Goal: Task Accomplishment & Management: Use online tool/utility

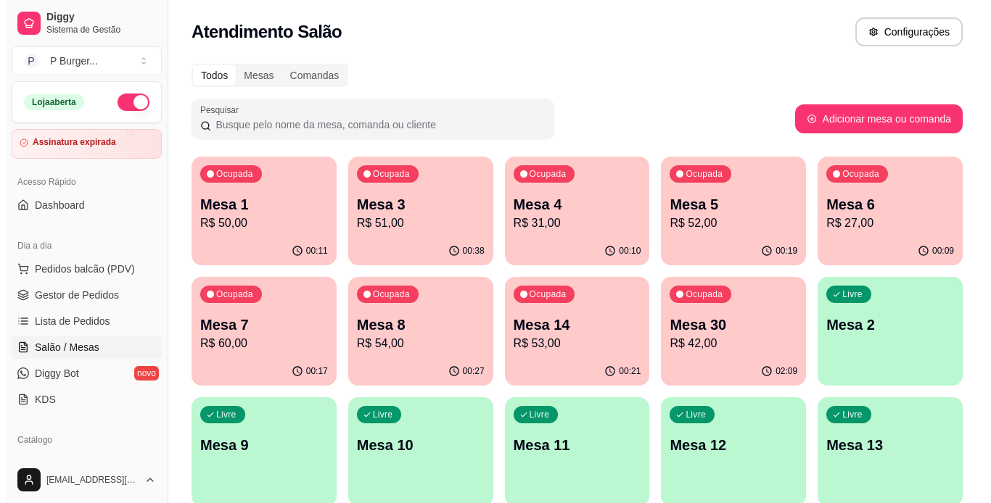
scroll to position [67, 0]
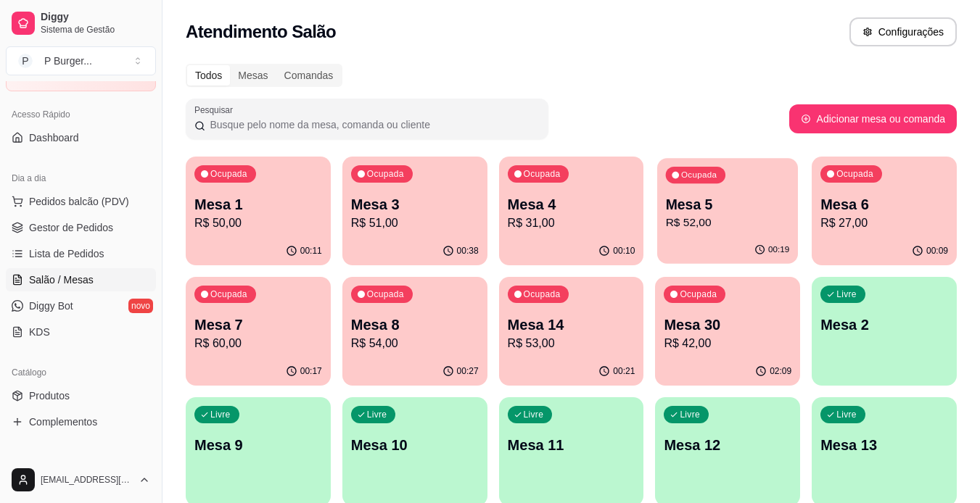
click at [714, 232] on div "Ocupada Mesa 5 R$ 52,00" at bounding box center [727, 197] width 141 height 78
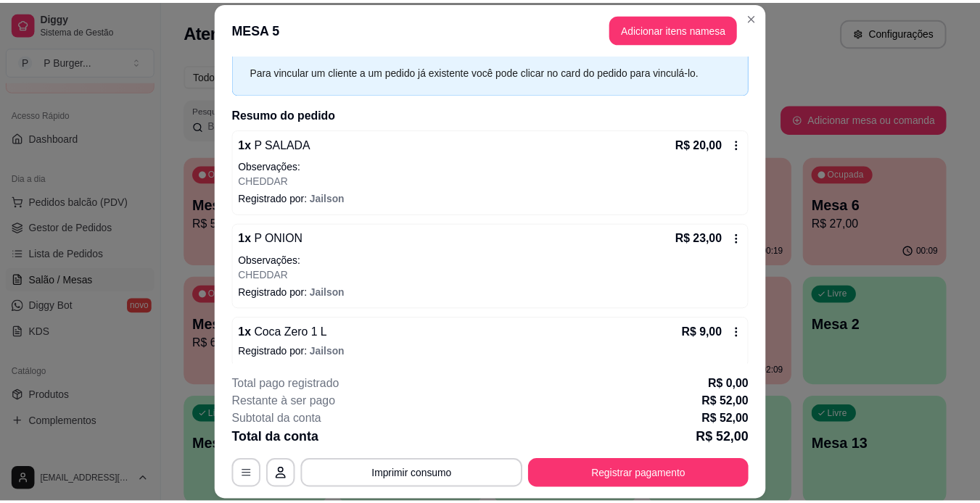
scroll to position [73, 0]
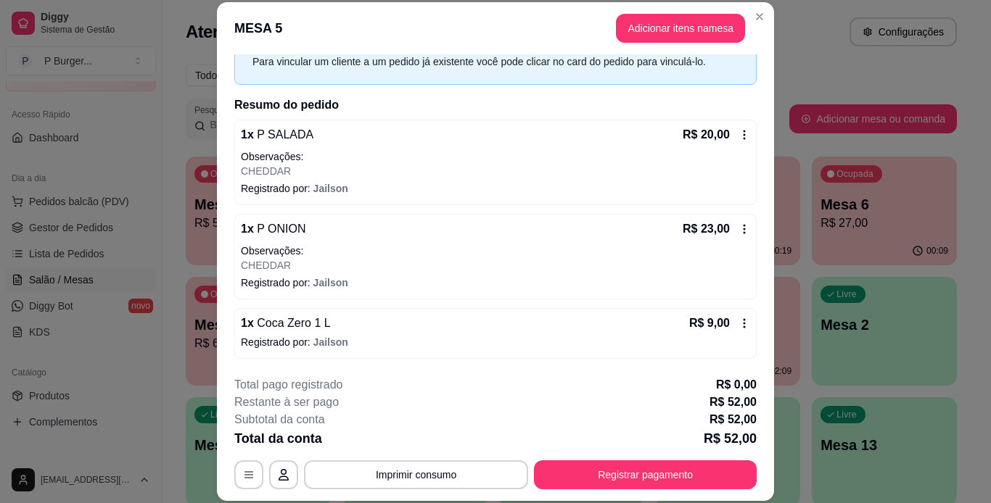
click at [725, 316] on div "R$ 9,00" at bounding box center [719, 323] width 61 height 17
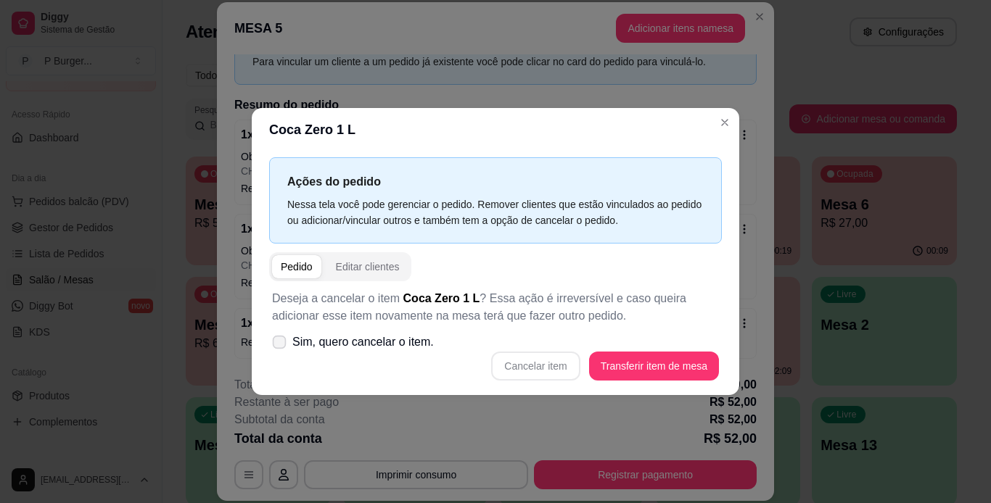
click at [381, 347] on span "Sim, quero cancelar o item." at bounding box center [362, 342] width 141 height 17
click at [281, 347] on input "Sim, quero cancelar o item." at bounding box center [275, 349] width 9 height 9
checkbox input "true"
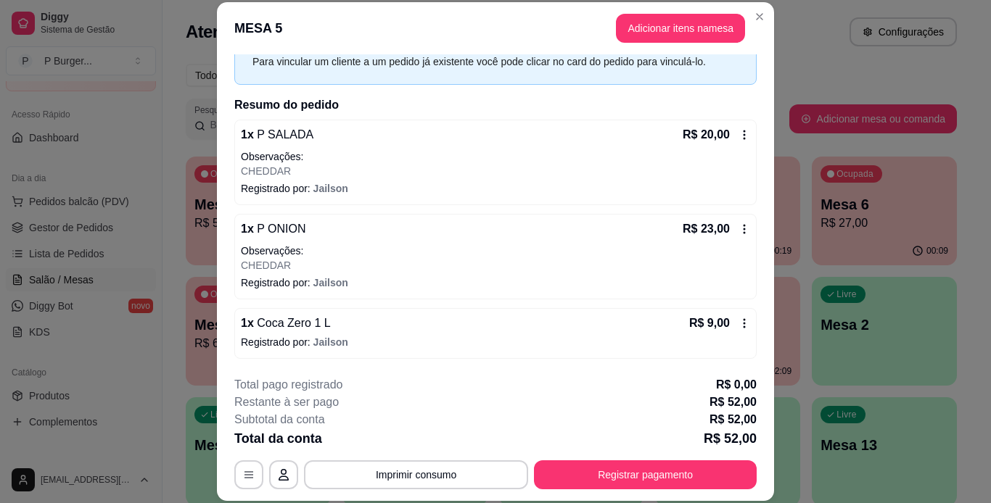
click at [738, 324] on icon at bounding box center [744, 324] width 12 height 12
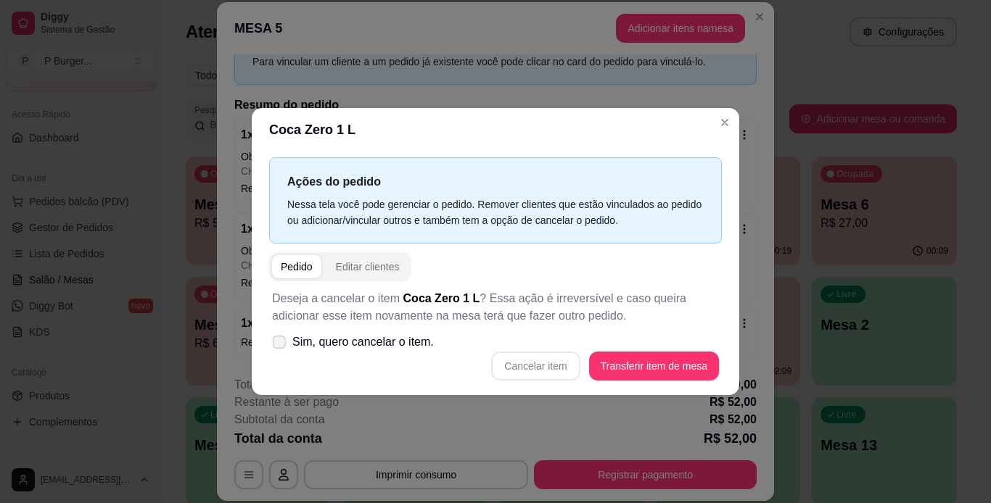
click at [392, 343] on span "Sim, quero cancelar o item." at bounding box center [362, 342] width 141 height 17
click at [281, 345] on input "Sim, quero cancelar o item." at bounding box center [275, 349] width 9 height 9
checkbox input "true"
click at [551, 368] on button "Cancelar item" at bounding box center [536, 367] width 86 height 28
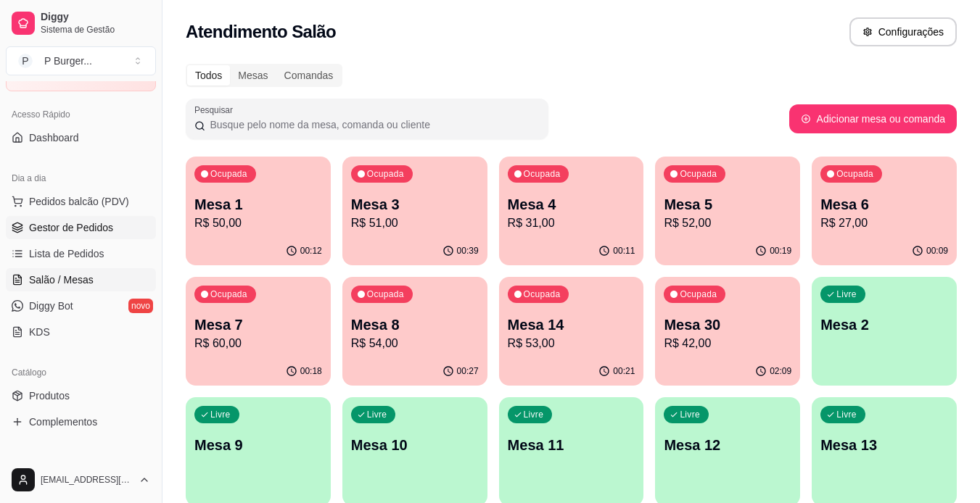
click at [77, 221] on span "Gestor de Pedidos" at bounding box center [71, 228] width 84 height 15
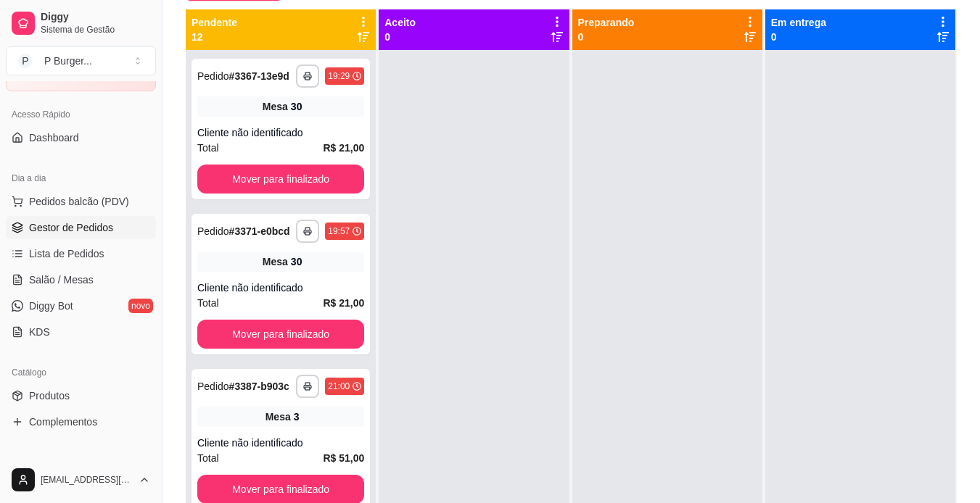
scroll to position [155, 0]
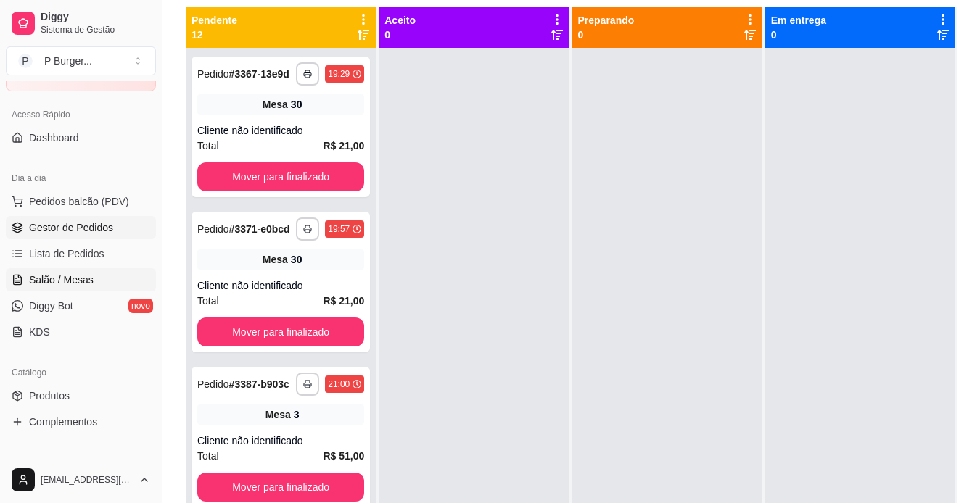
click at [86, 281] on span "Salão / Mesas" at bounding box center [61, 280] width 65 height 15
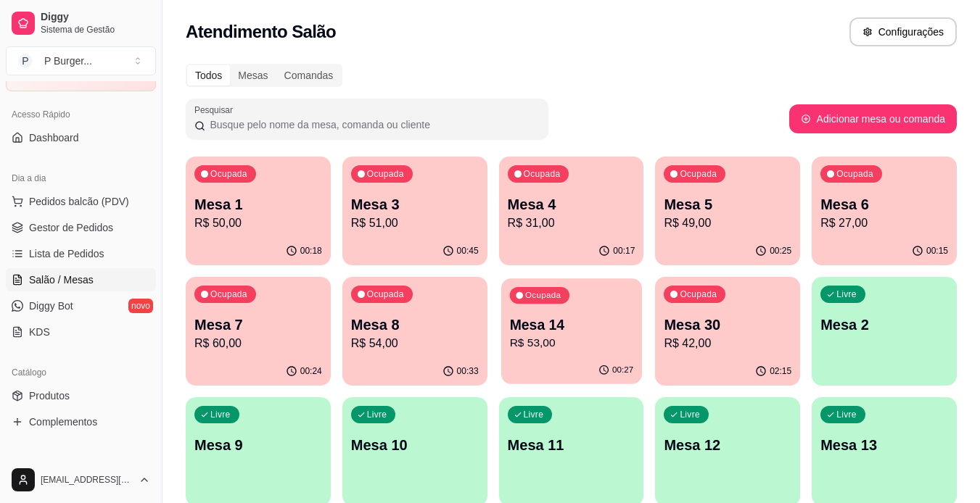
click at [501, 307] on div "Ocupada Mesa 14 R$ 53,00" at bounding box center [571, 318] width 141 height 78
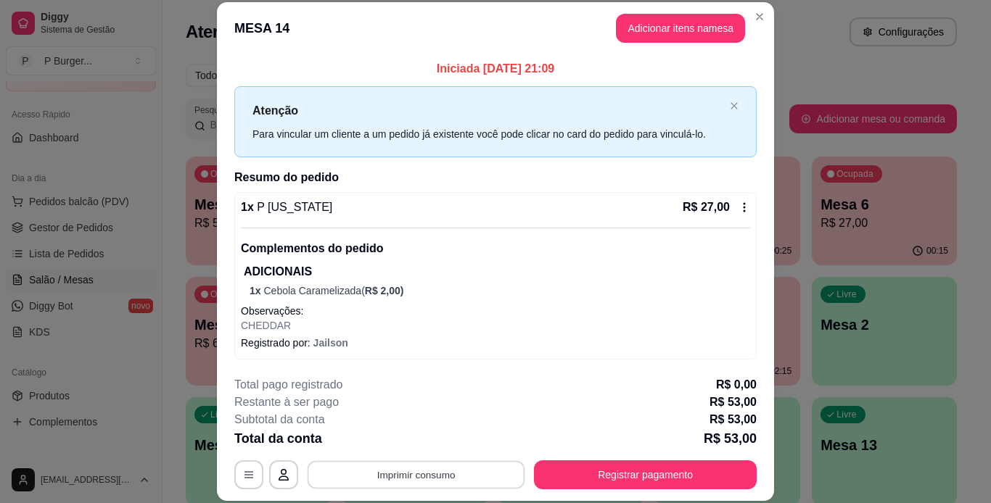
click at [470, 476] on button "Imprimir consumo" at bounding box center [417, 475] width 218 height 28
click at [441, 441] on button "IMPRESSORA" at bounding box center [415, 441] width 102 height 22
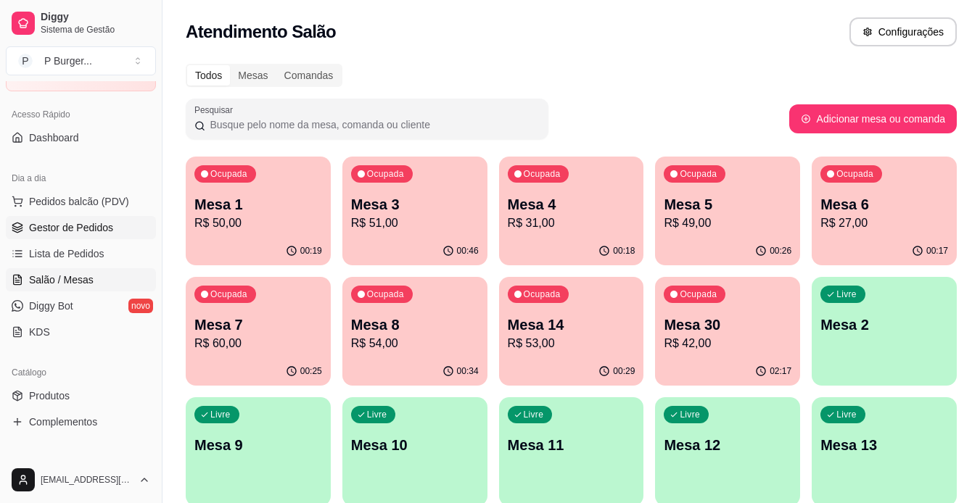
click at [125, 226] on link "Gestor de Pedidos" at bounding box center [81, 227] width 150 height 23
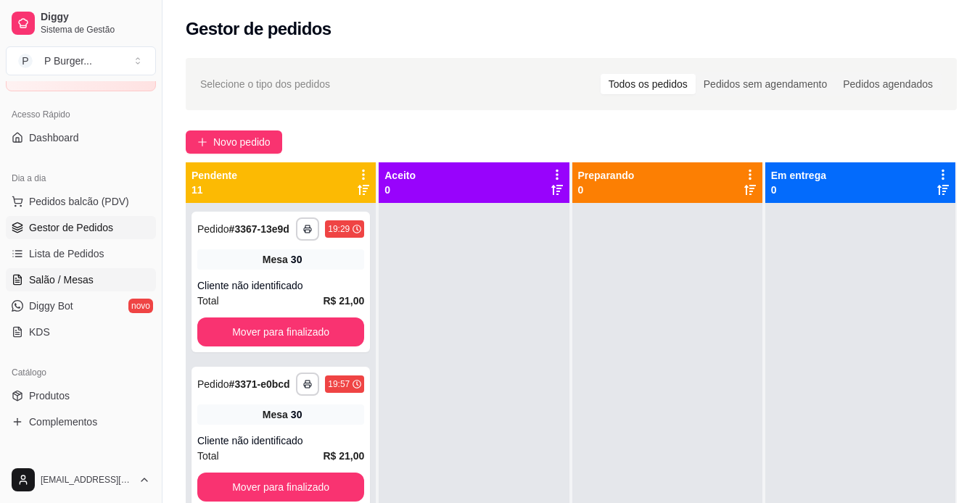
click at [123, 273] on link "Salão / Mesas" at bounding box center [81, 279] width 150 height 23
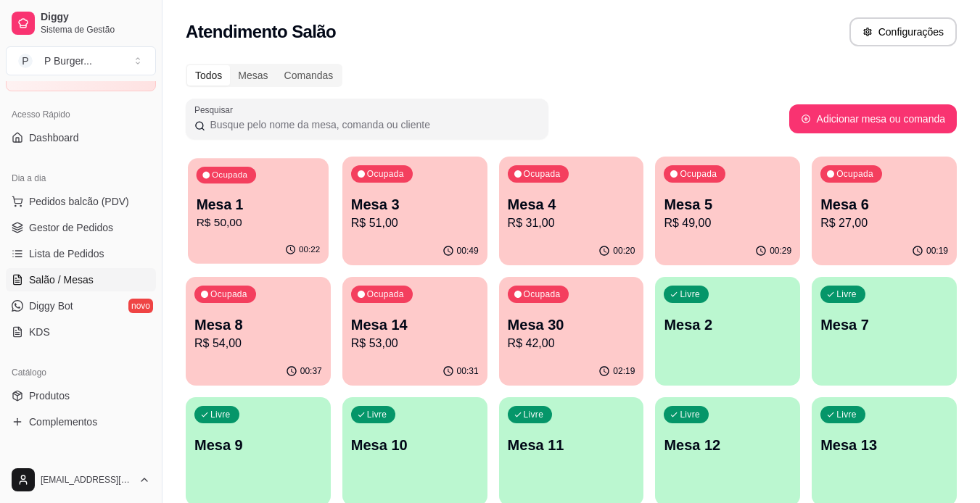
click at [284, 238] on div "00:22" at bounding box center [258, 250] width 141 height 28
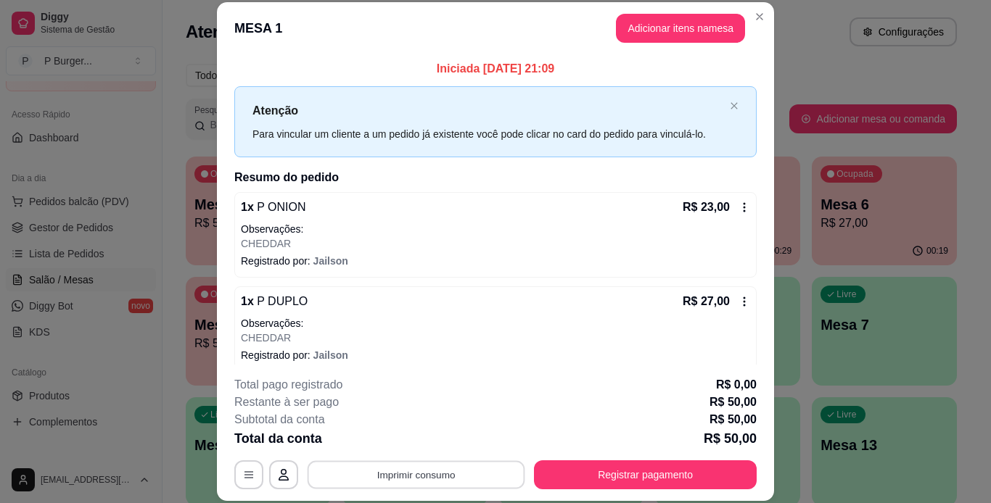
click at [388, 474] on button "Imprimir consumo" at bounding box center [417, 475] width 218 height 28
click at [416, 435] on button "IMPRESSORA" at bounding box center [415, 441] width 102 height 22
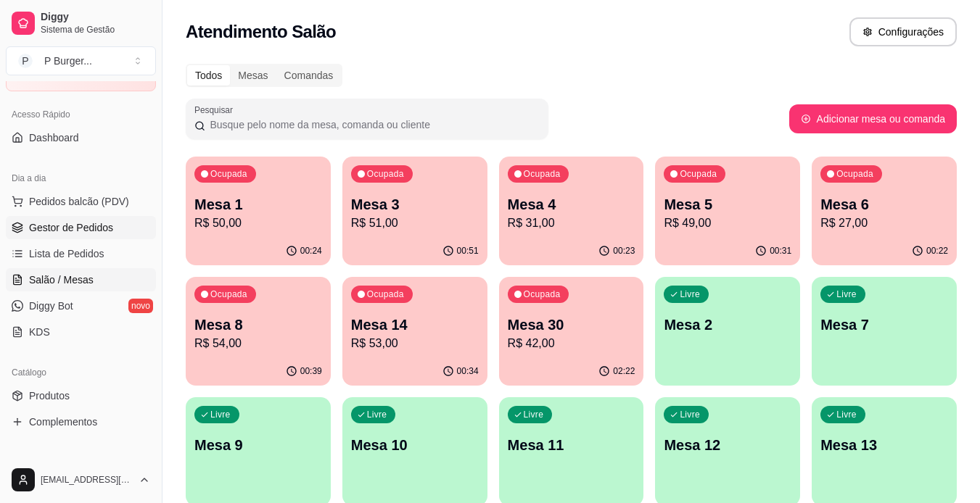
click at [120, 226] on link "Gestor de Pedidos" at bounding box center [81, 227] width 150 height 23
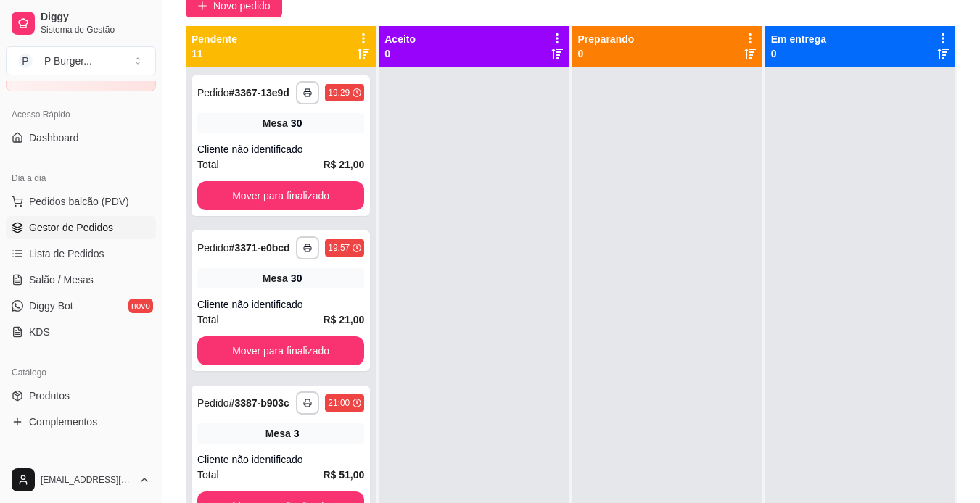
scroll to position [139, 0]
